Goal: Task Accomplishment & Management: Use online tool/utility

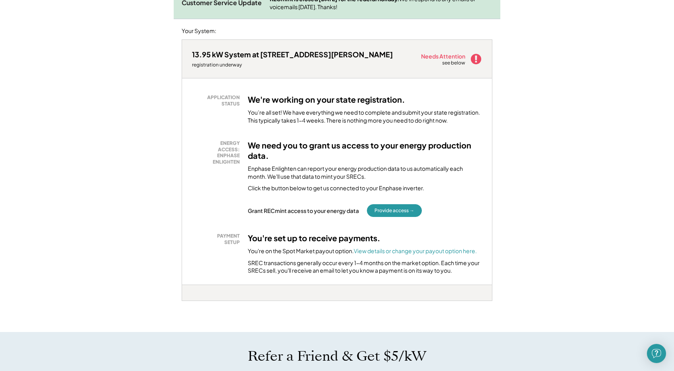
scroll to position [159, 0]
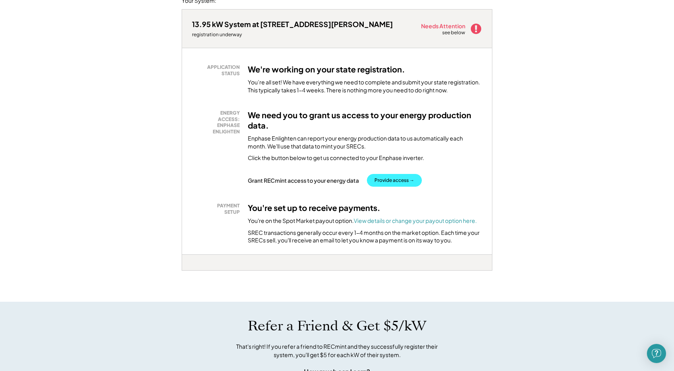
click at [401, 178] on button "Provide access →" at bounding box center [394, 180] width 55 height 13
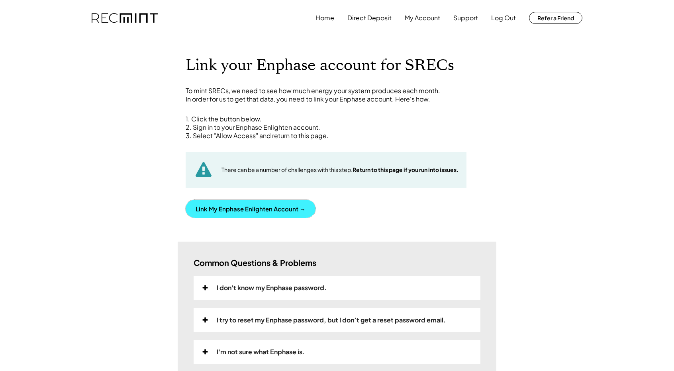
click at [247, 211] on button "Link My Enphase Enlighten Account →" at bounding box center [251, 209] width 130 height 18
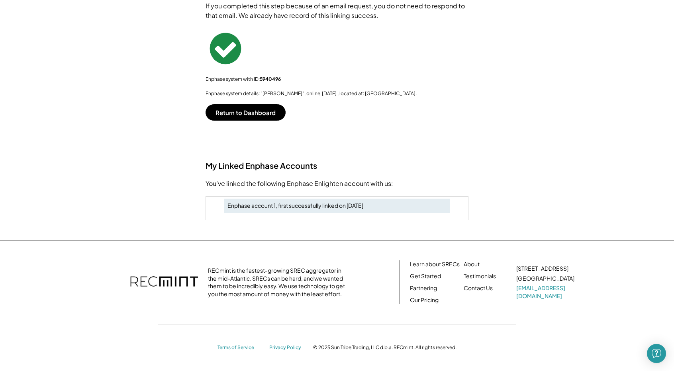
scroll to position [80, 0]
